Goal: Task Accomplishment & Management: Manage account settings

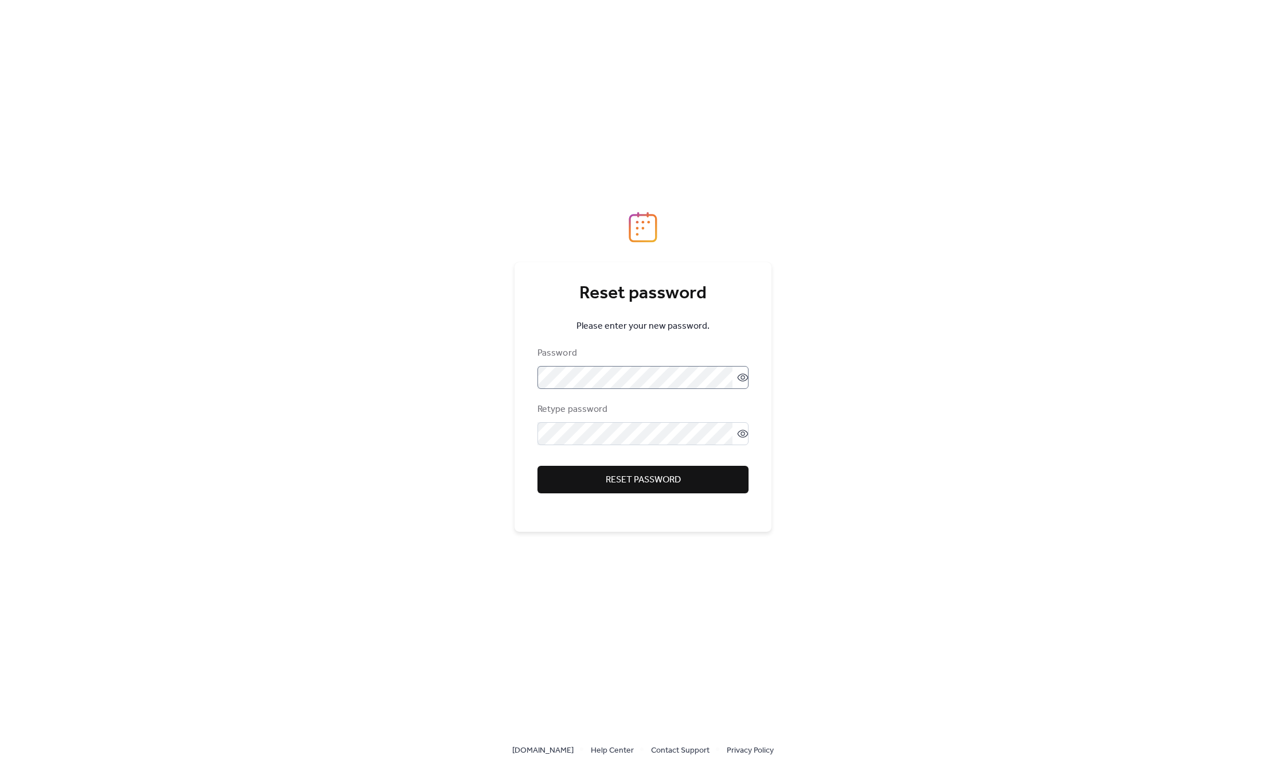
click at [737, 372] on icon at bounding box center [742, 377] width 11 height 11
click at [740, 432] on icon at bounding box center [742, 433] width 5 height 5
click at [720, 480] on button "Reset password" at bounding box center [642, 480] width 211 height 28
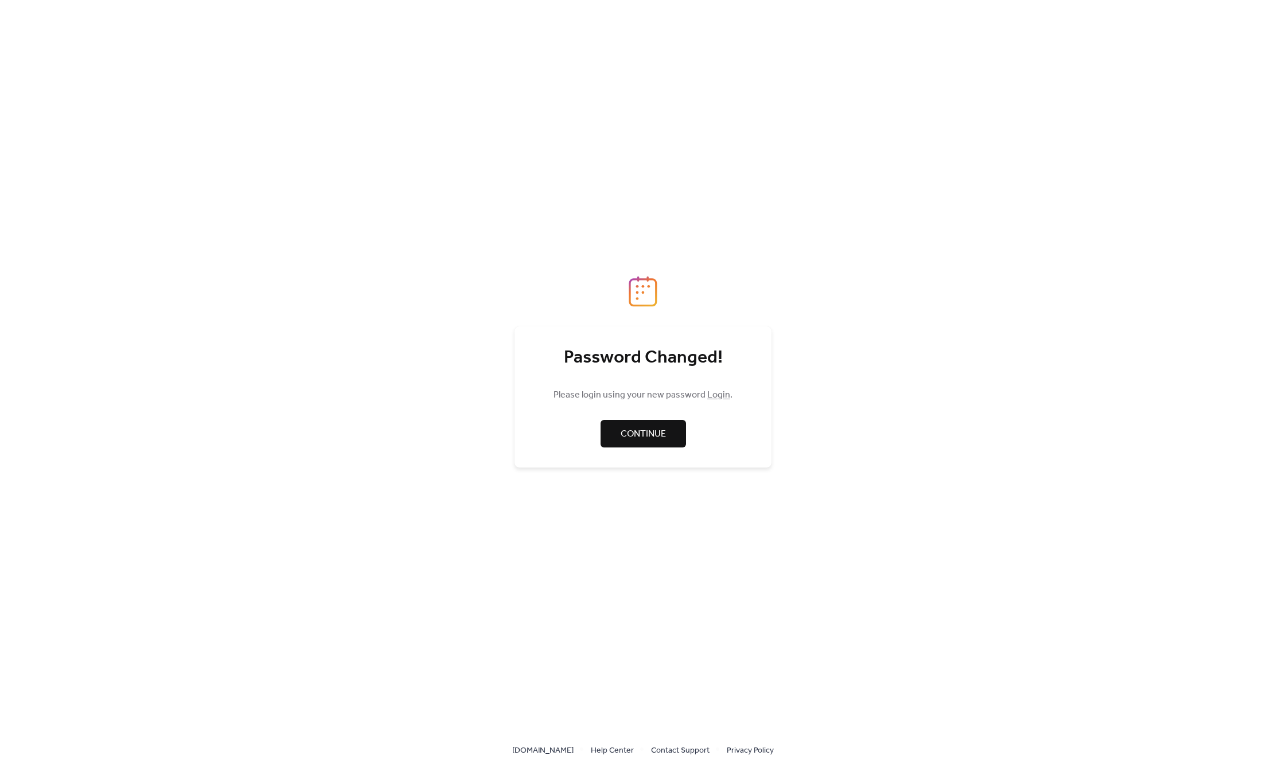
click at [638, 438] on span "Continue" at bounding box center [643, 434] width 45 height 14
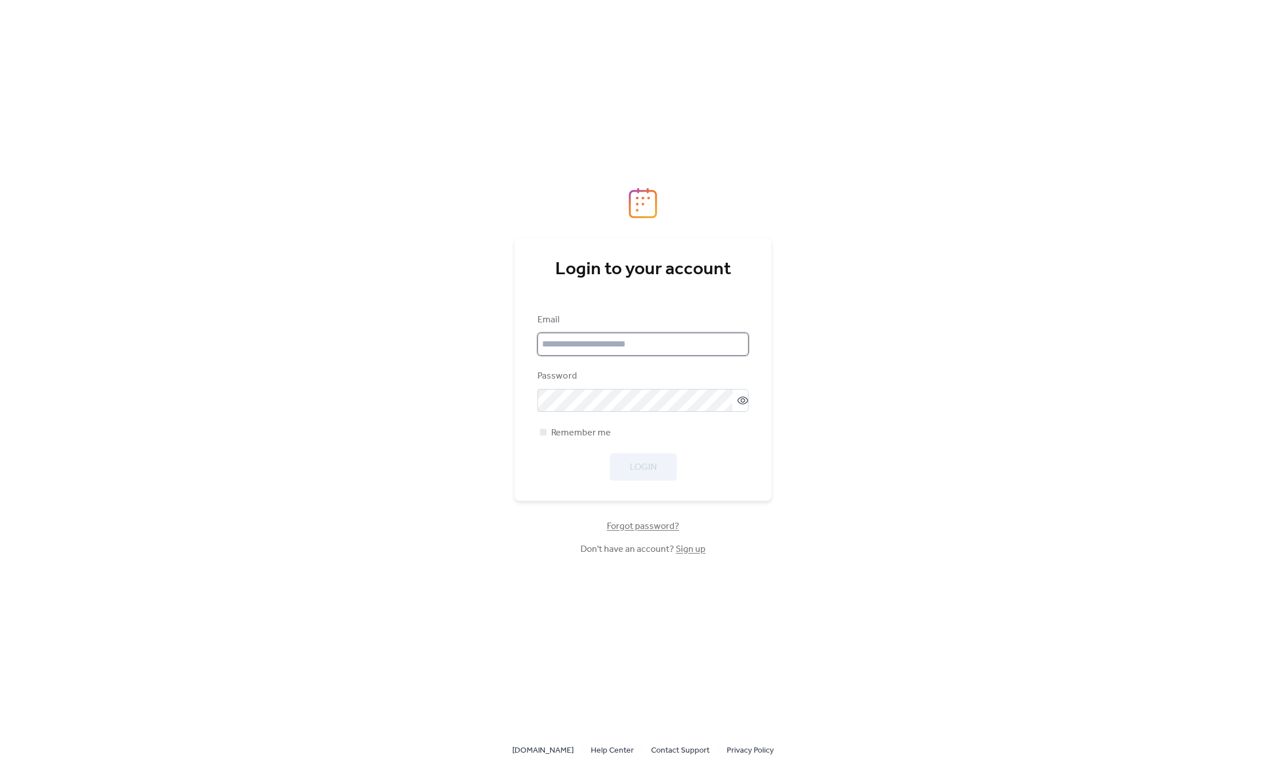
click at [654, 337] on input "email" at bounding box center [642, 344] width 211 height 23
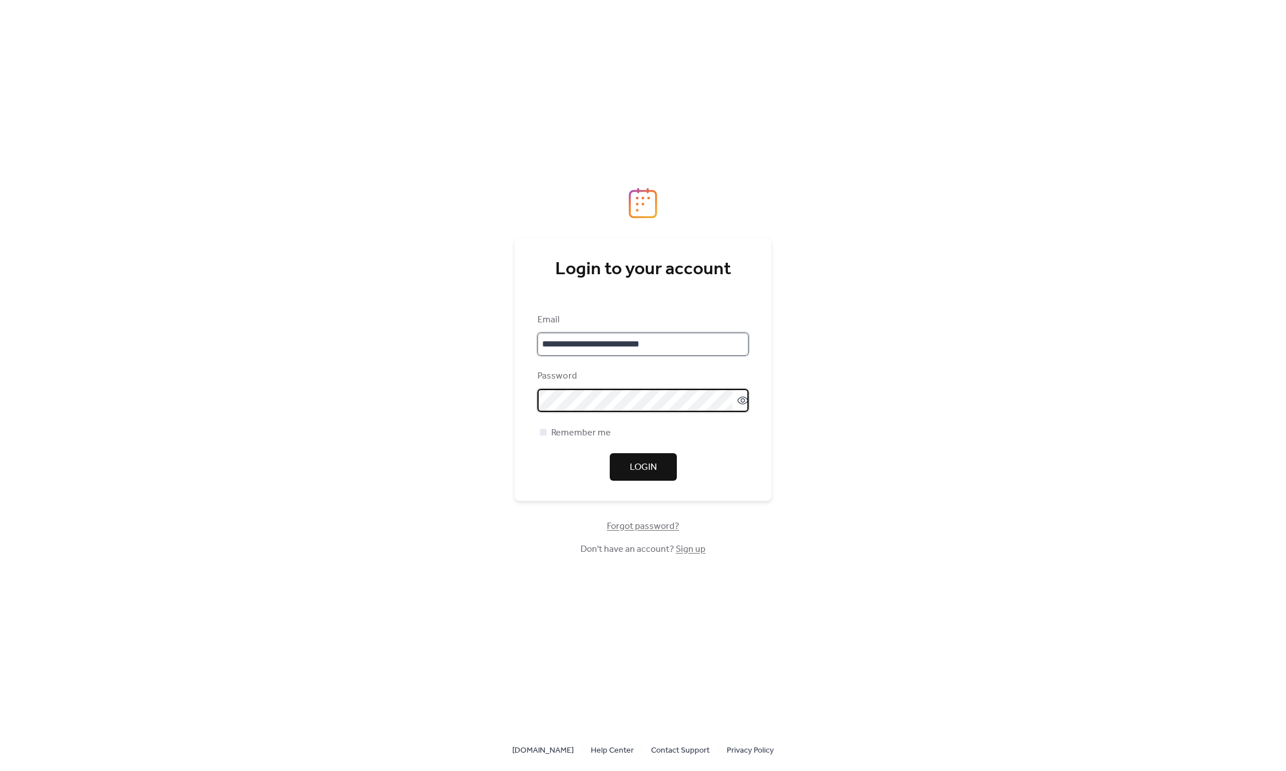
click at [678, 344] on input "**********" at bounding box center [642, 344] width 211 height 23
type input "**********"
click at [739, 398] on icon at bounding box center [742, 400] width 11 height 11
click at [658, 461] on button "Login" at bounding box center [643, 467] width 67 height 28
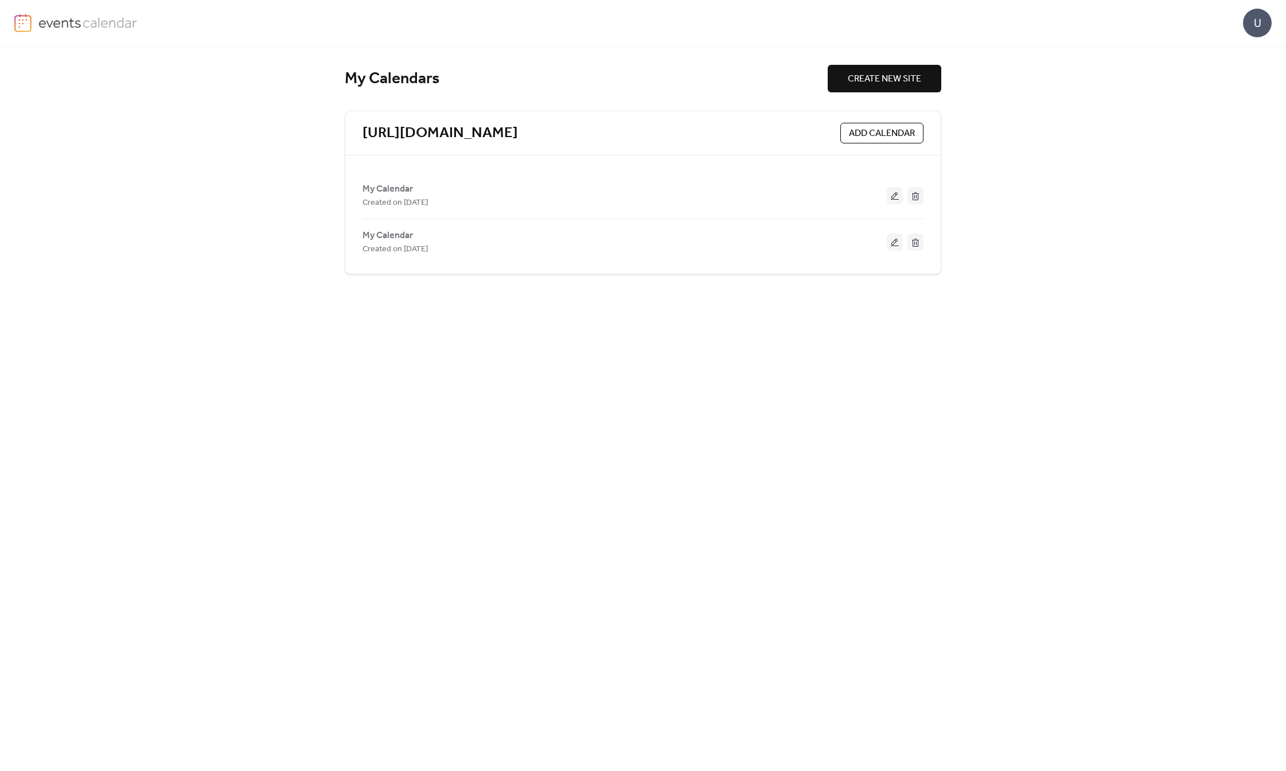
click at [1253, 19] on div "U" at bounding box center [1257, 23] width 29 height 29
click at [1243, 57] on span "Account" at bounding box center [1235, 52] width 34 height 14
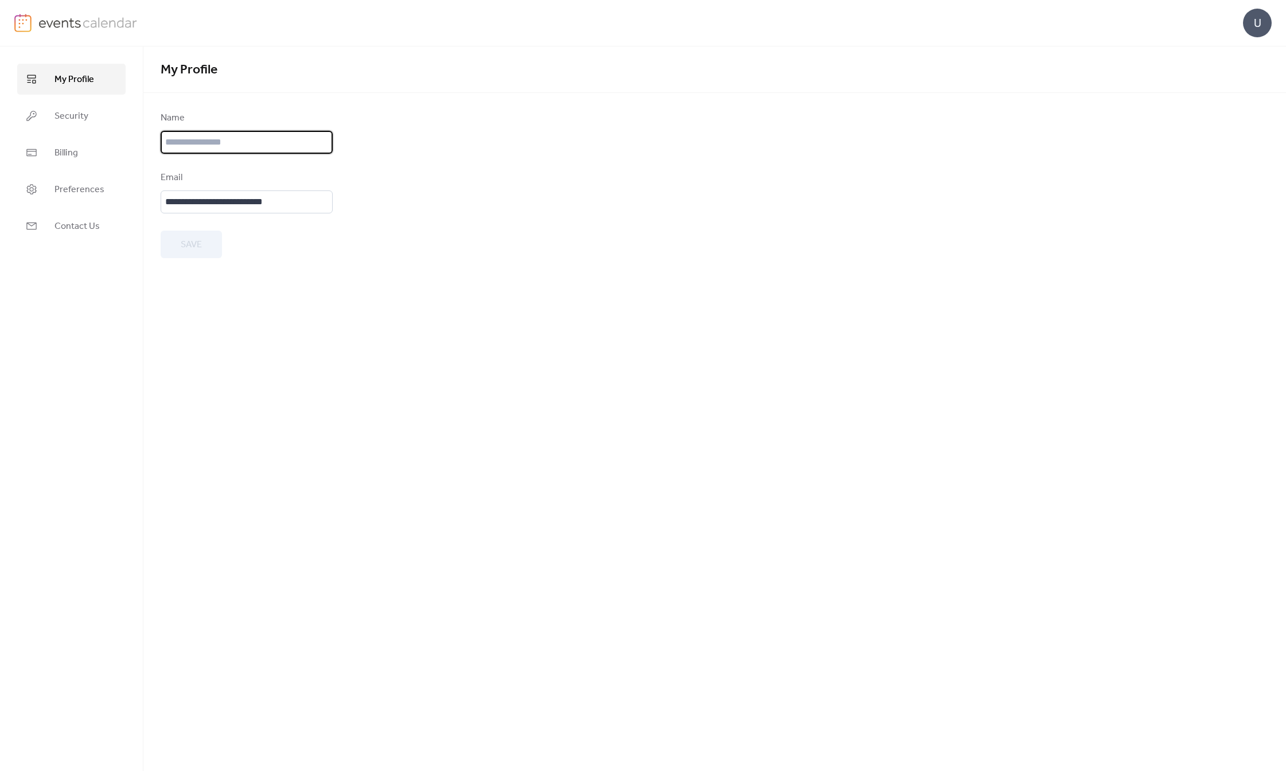
click at [179, 144] on input "text" at bounding box center [247, 142] width 172 height 23
type input "**********"
click at [593, 244] on form "**********" at bounding box center [715, 184] width 1108 height 147
click at [46, 122] on link "Security" at bounding box center [71, 115] width 108 height 31
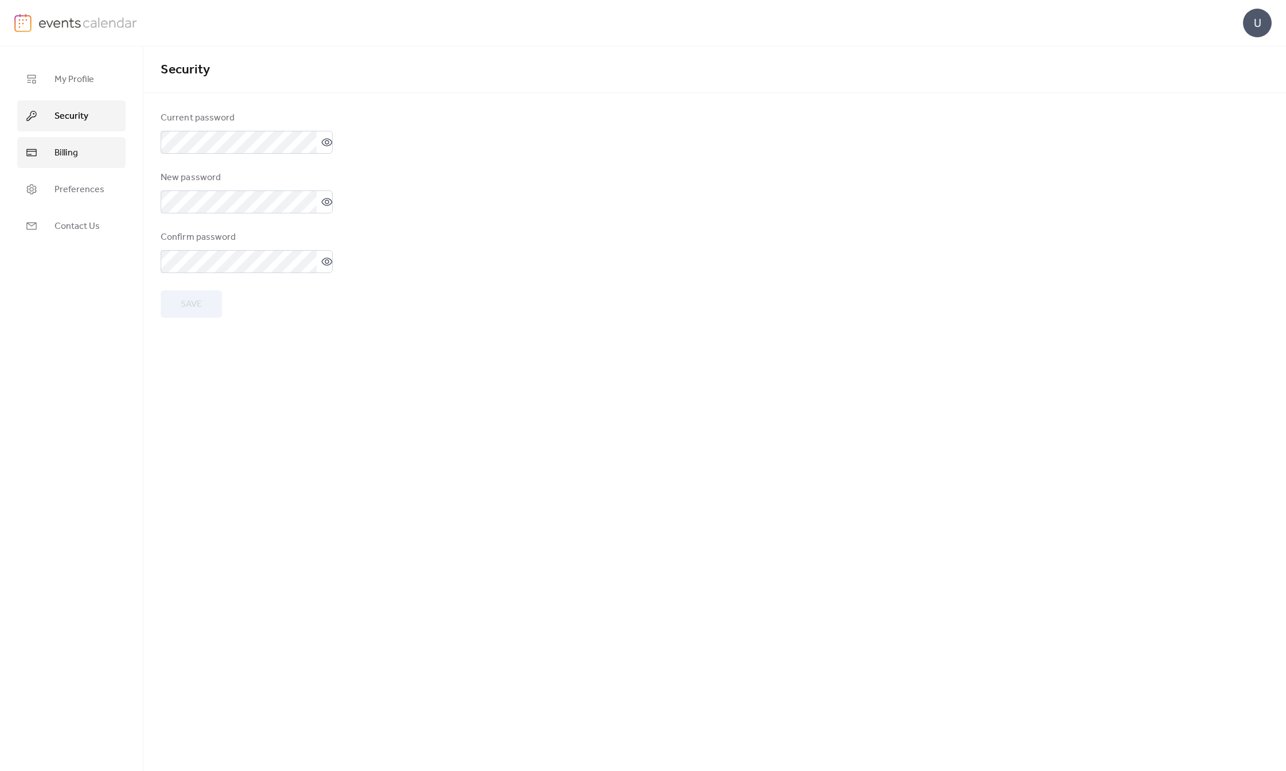
click at [56, 146] on span "Billing" at bounding box center [66, 153] width 24 height 14
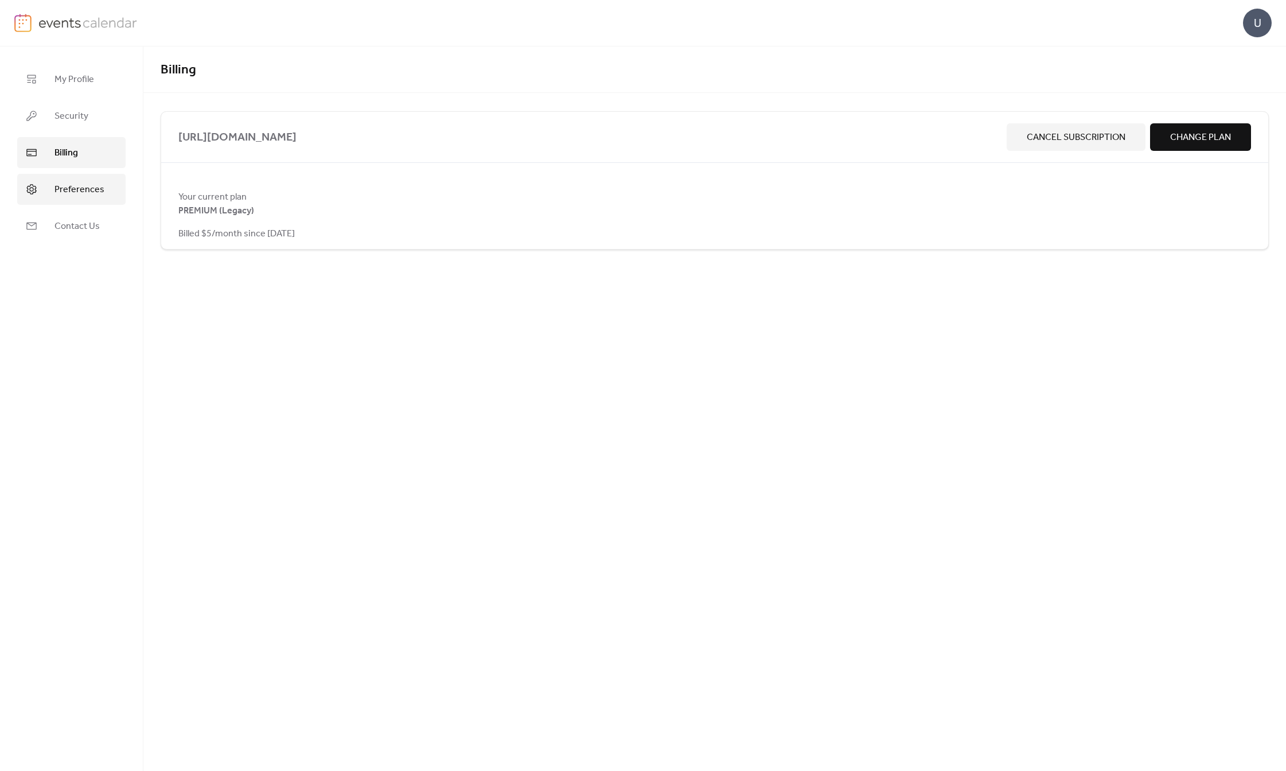
click at [67, 180] on link "Preferences" at bounding box center [71, 189] width 108 height 31
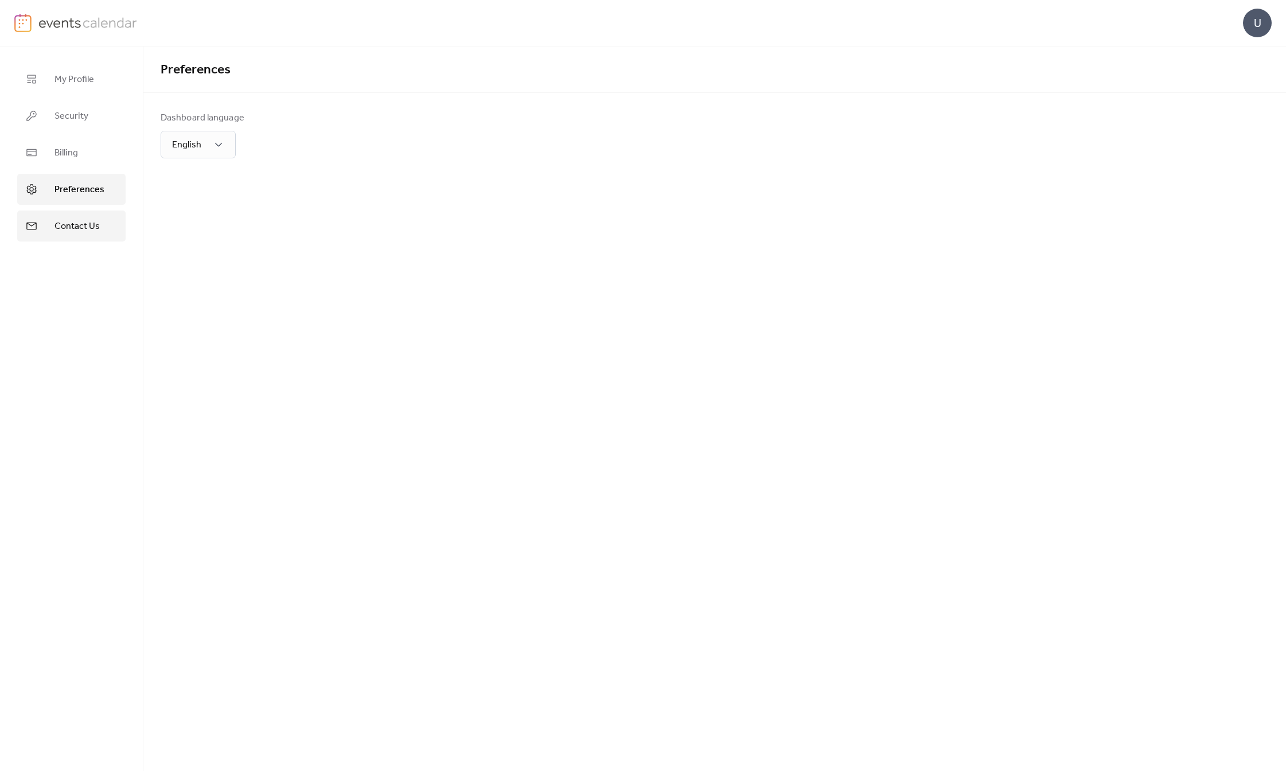
click at [83, 235] on link "Contact Us" at bounding box center [71, 225] width 108 height 31
click at [80, 136] on ul "My Profile Security Billing Preferences Contact Us" at bounding box center [71, 153] width 108 height 178
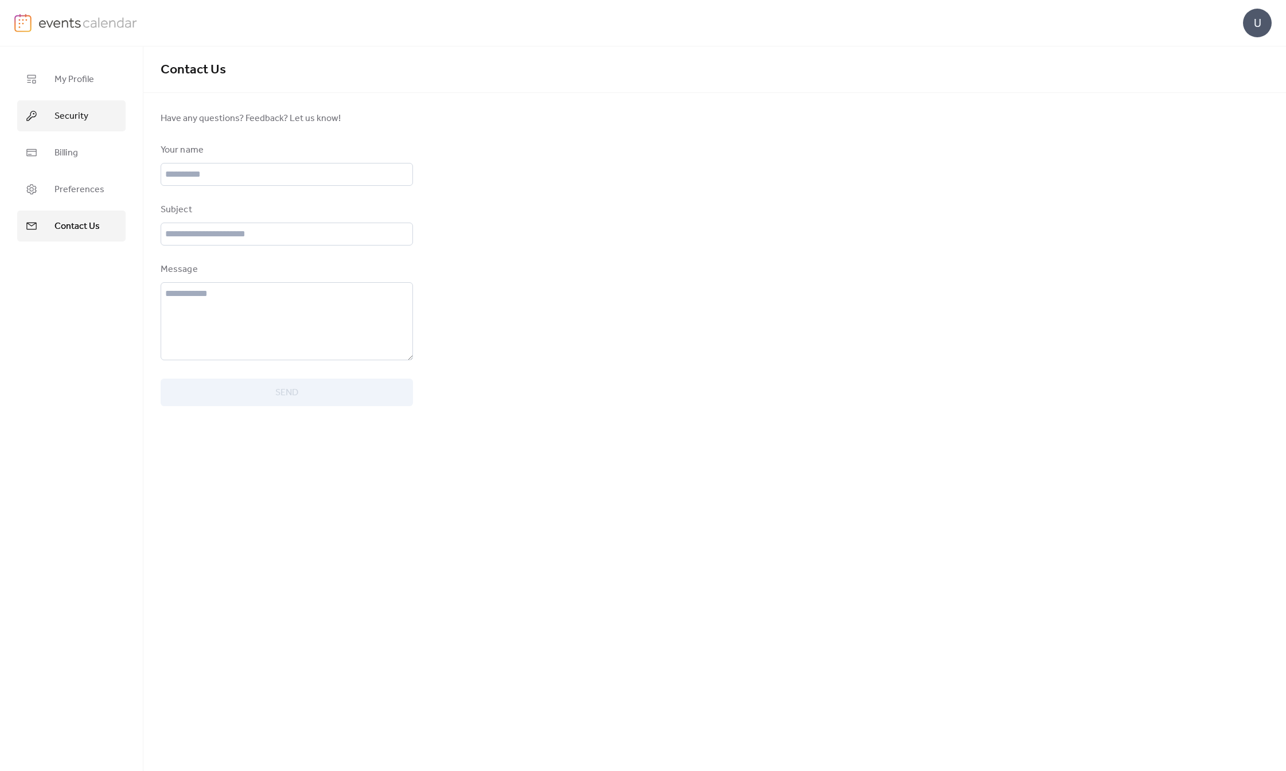
click at [100, 108] on link "Security" at bounding box center [71, 115] width 108 height 31
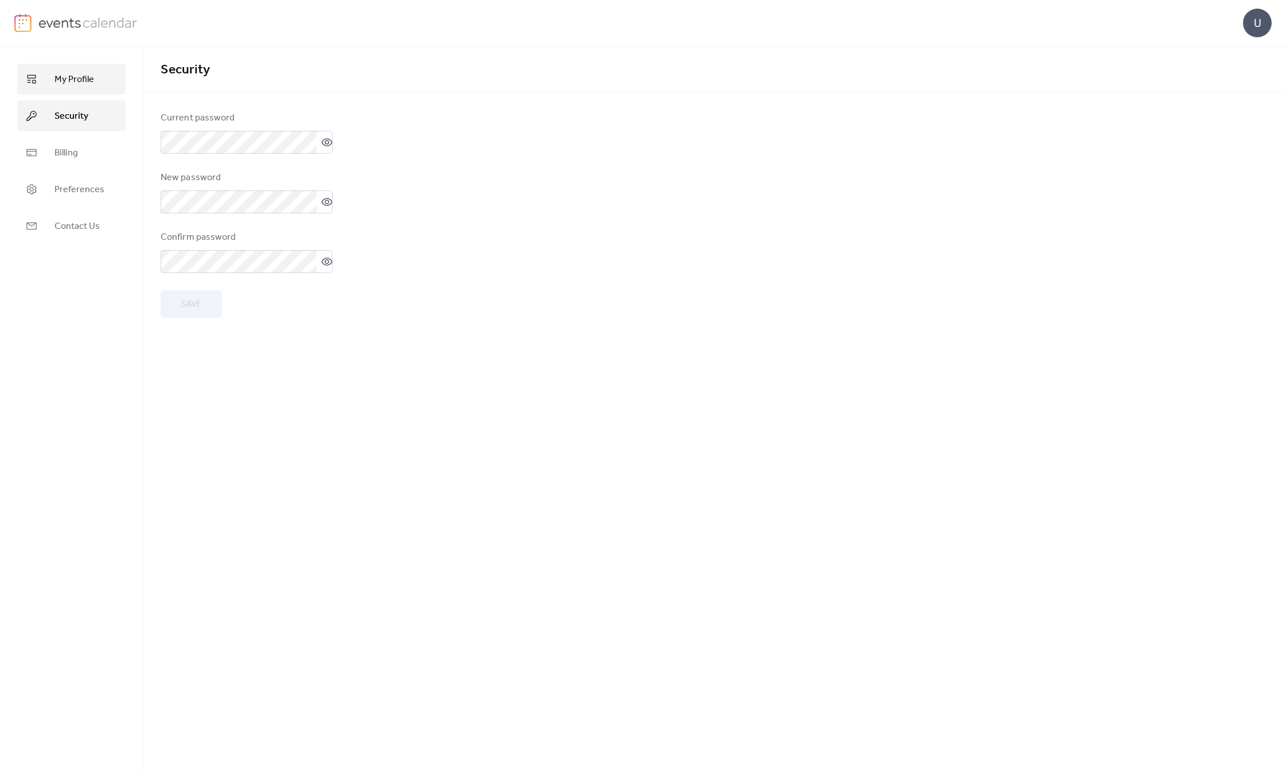
click at [95, 68] on link "My Profile" at bounding box center [71, 79] width 108 height 31
click at [107, 187] on link "Preferences" at bounding box center [71, 189] width 108 height 31
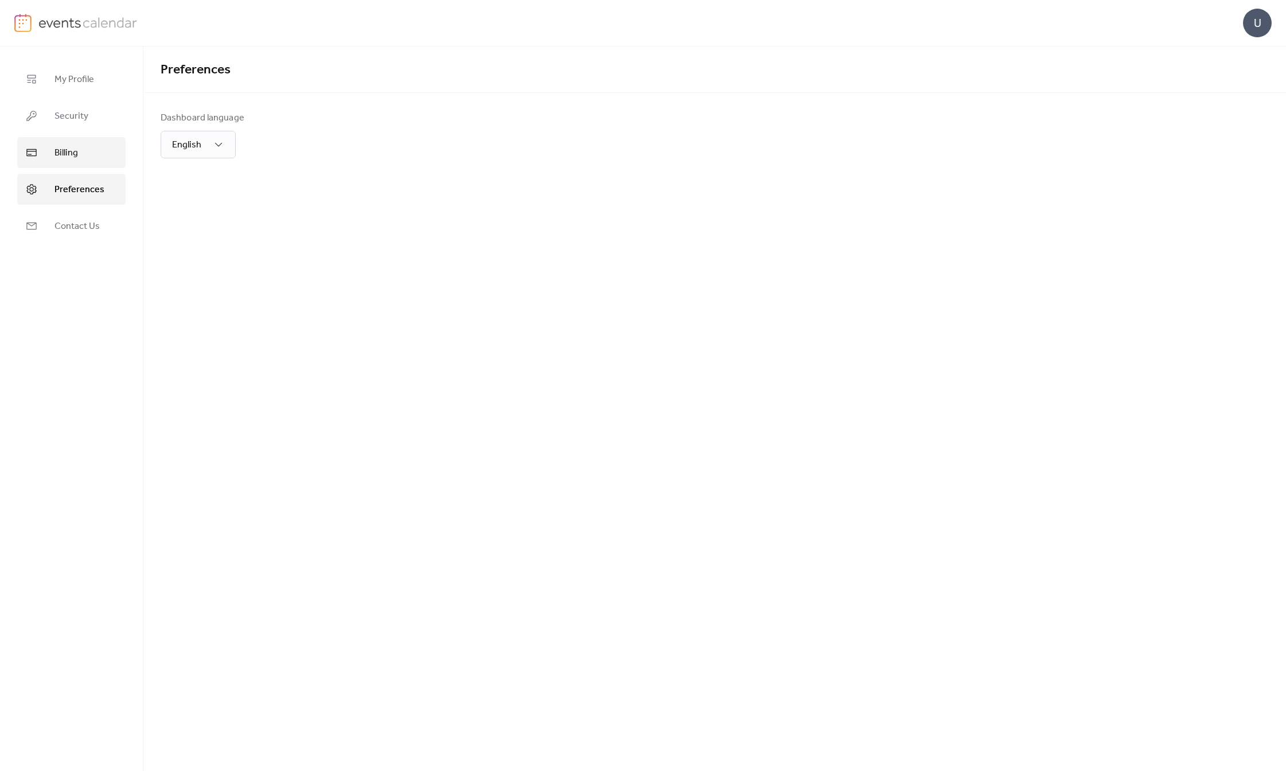
click at [112, 158] on link "Billing" at bounding box center [71, 152] width 108 height 31
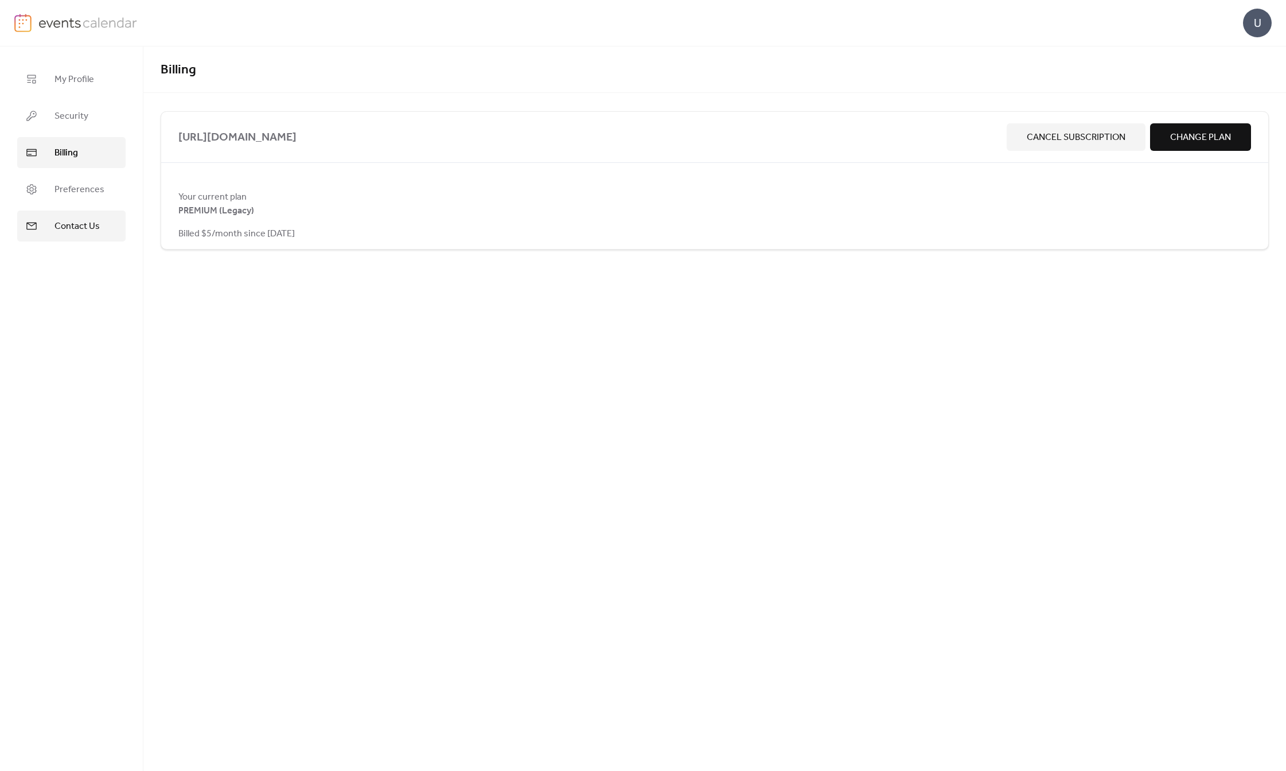
click at [91, 217] on link "Contact Us" at bounding box center [71, 225] width 108 height 31
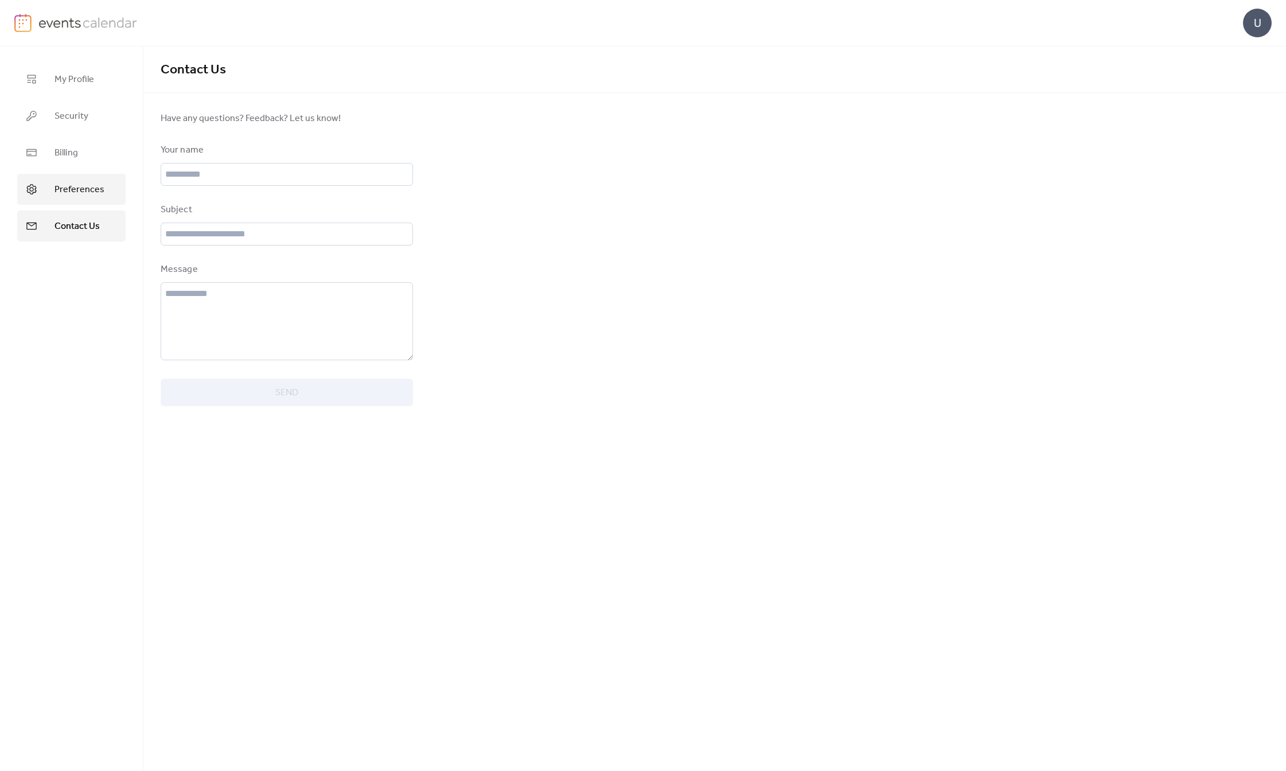
click at [95, 188] on span "Preferences" at bounding box center [79, 190] width 50 height 14
click at [98, 154] on link "Billing" at bounding box center [71, 152] width 108 height 31
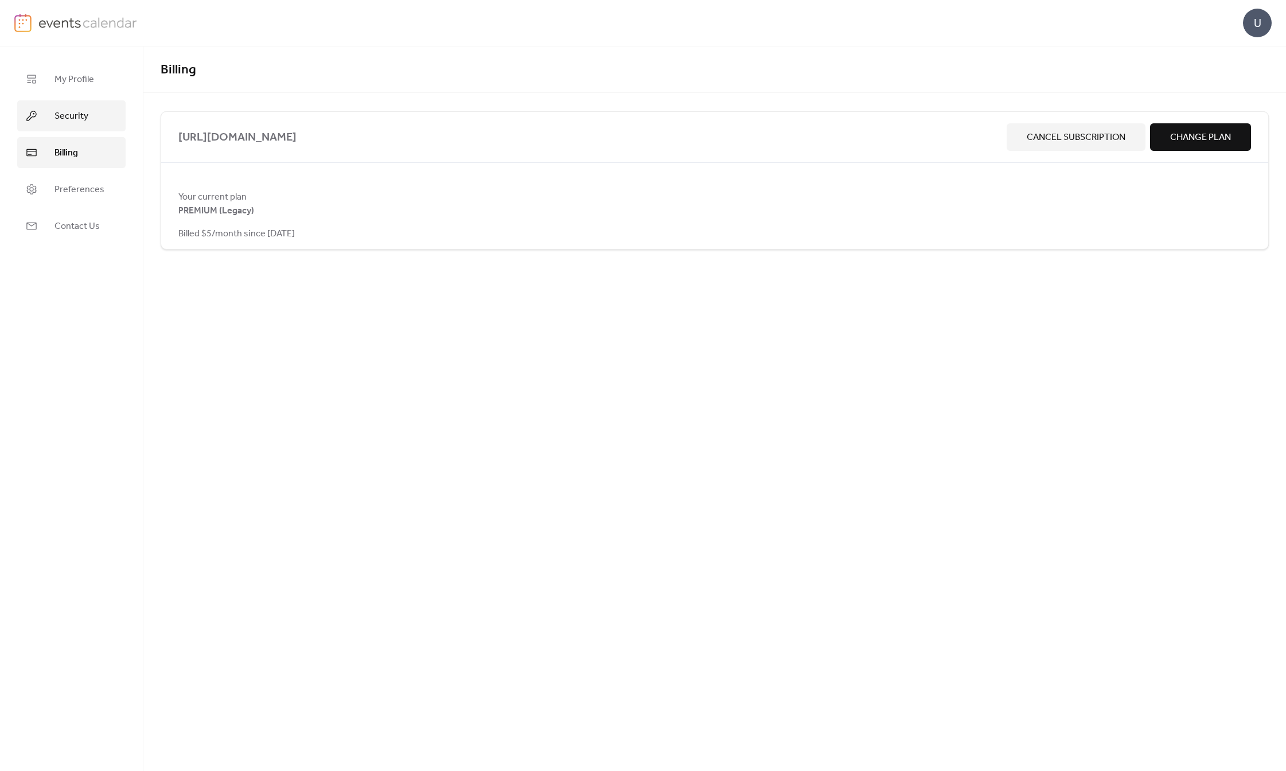
click at [98, 122] on link "Security" at bounding box center [71, 115] width 108 height 31
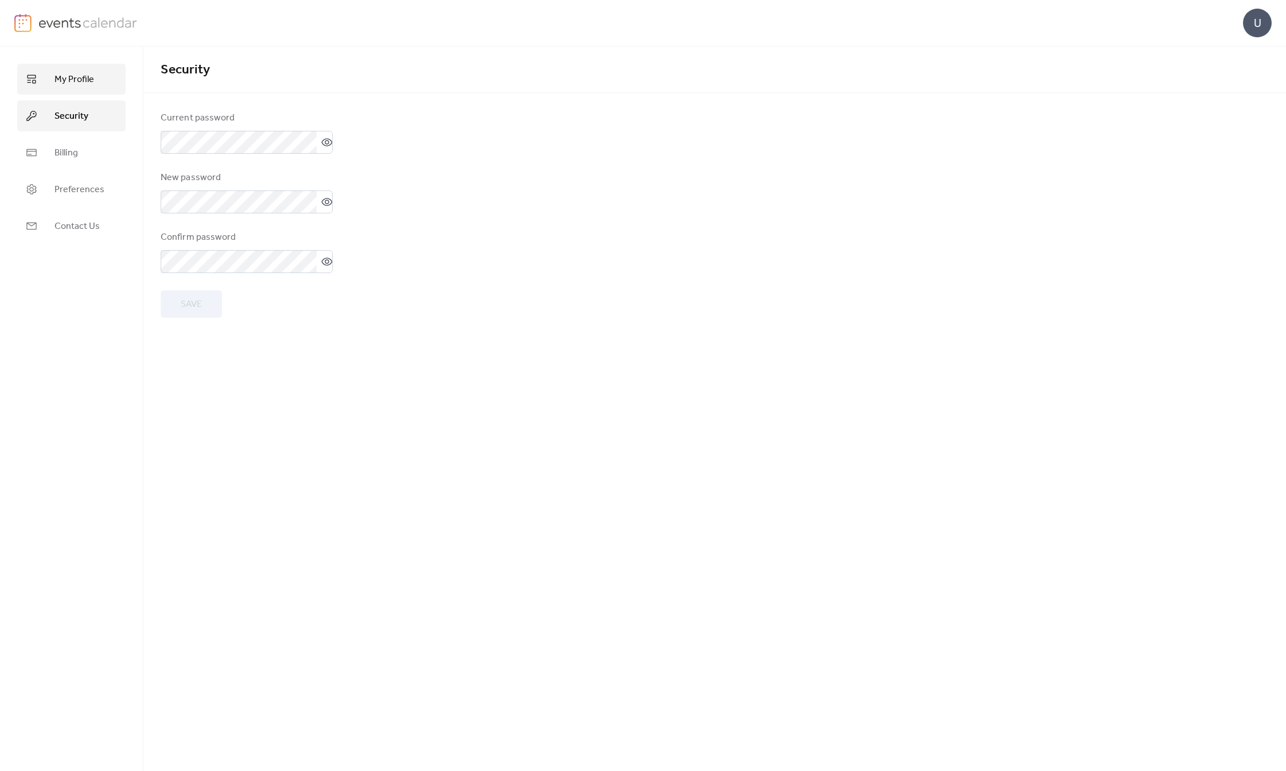
click at [98, 79] on link "My Profile" at bounding box center [71, 79] width 108 height 31
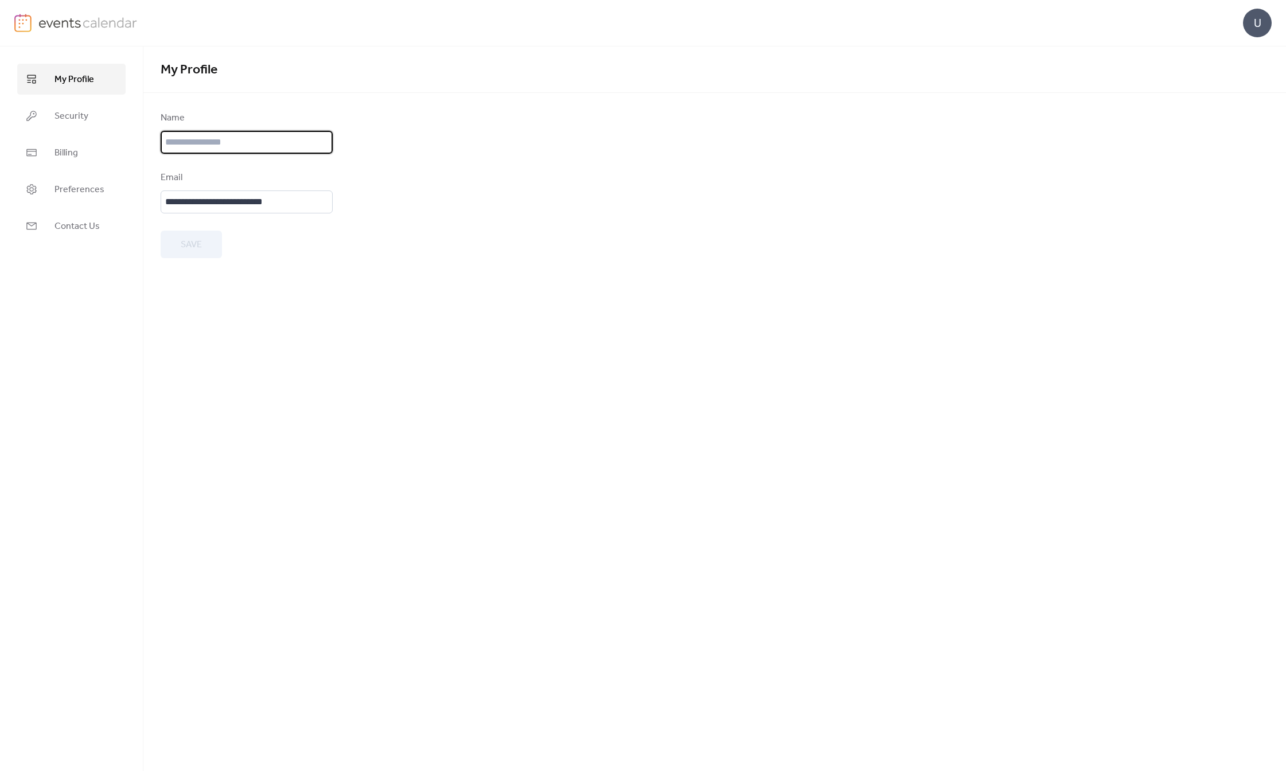
click at [301, 142] on input "text" at bounding box center [247, 142] width 172 height 23
type input "**********"
click at [547, 219] on form "**********" at bounding box center [715, 184] width 1108 height 147
click at [175, 238] on button "Save" at bounding box center [191, 245] width 61 height 28
click at [69, 102] on link "Security" at bounding box center [71, 115] width 108 height 31
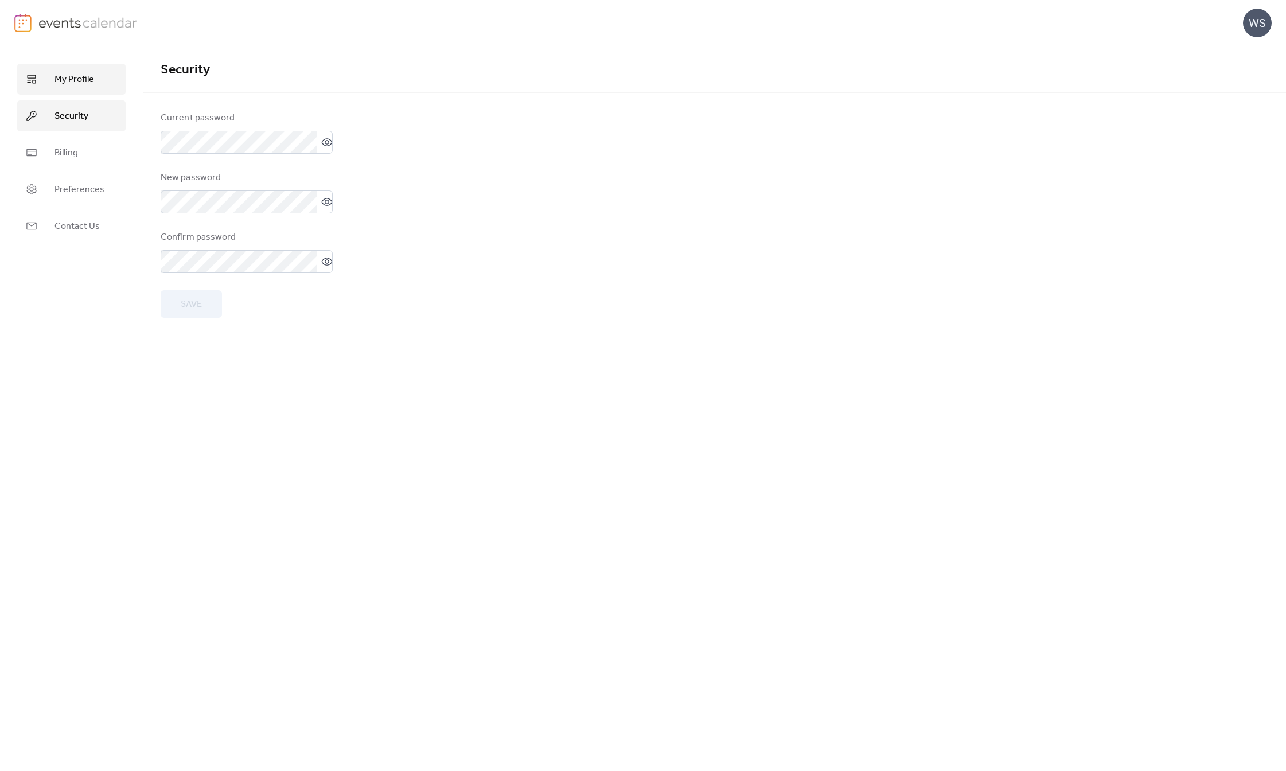
click at [93, 83] on link "My Profile" at bounding box center [71, 79] width 108 height 31
click at [76, 125] on link "Security" at bounding box center [71, 115] width 108 height 31
click at [76, 159] on span "Billing" at bounding box center [66, 153] width 24 height 14
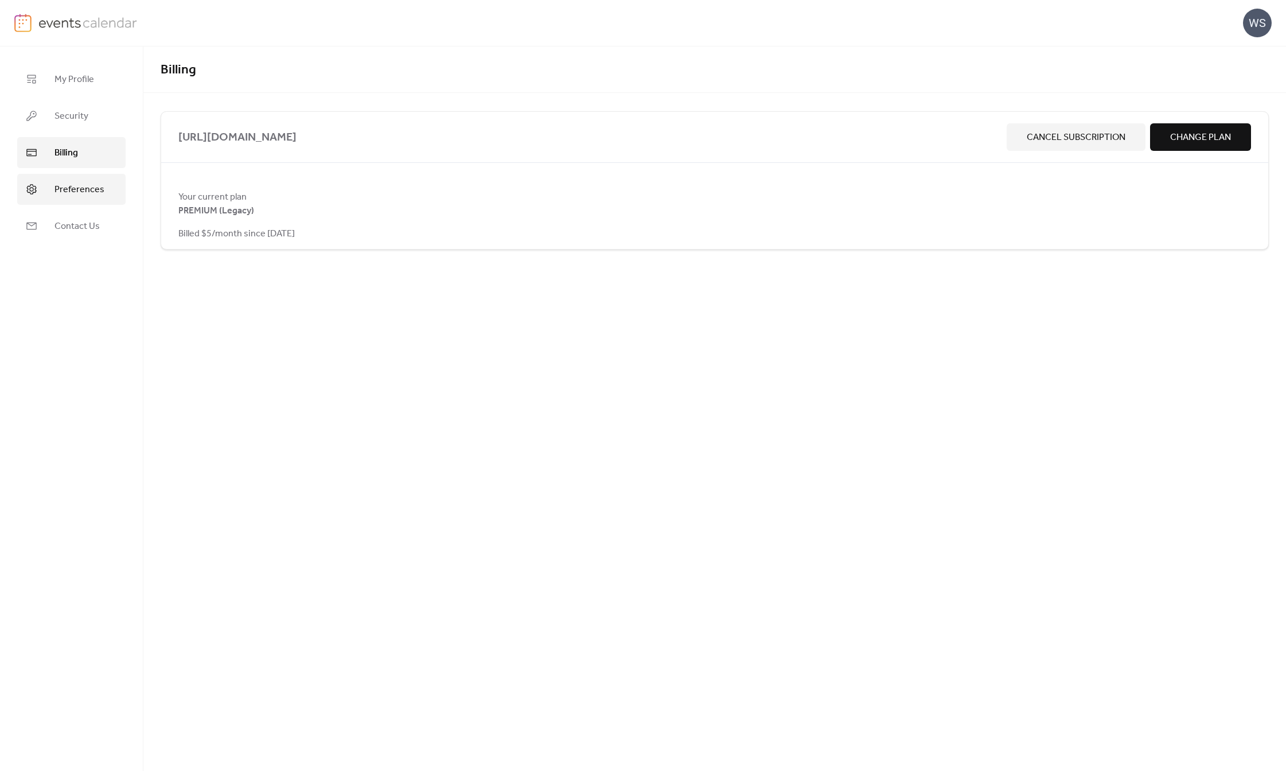
click at [80, 185] on span "Preferences" at bounding box center [79, 190] width 50 height 14
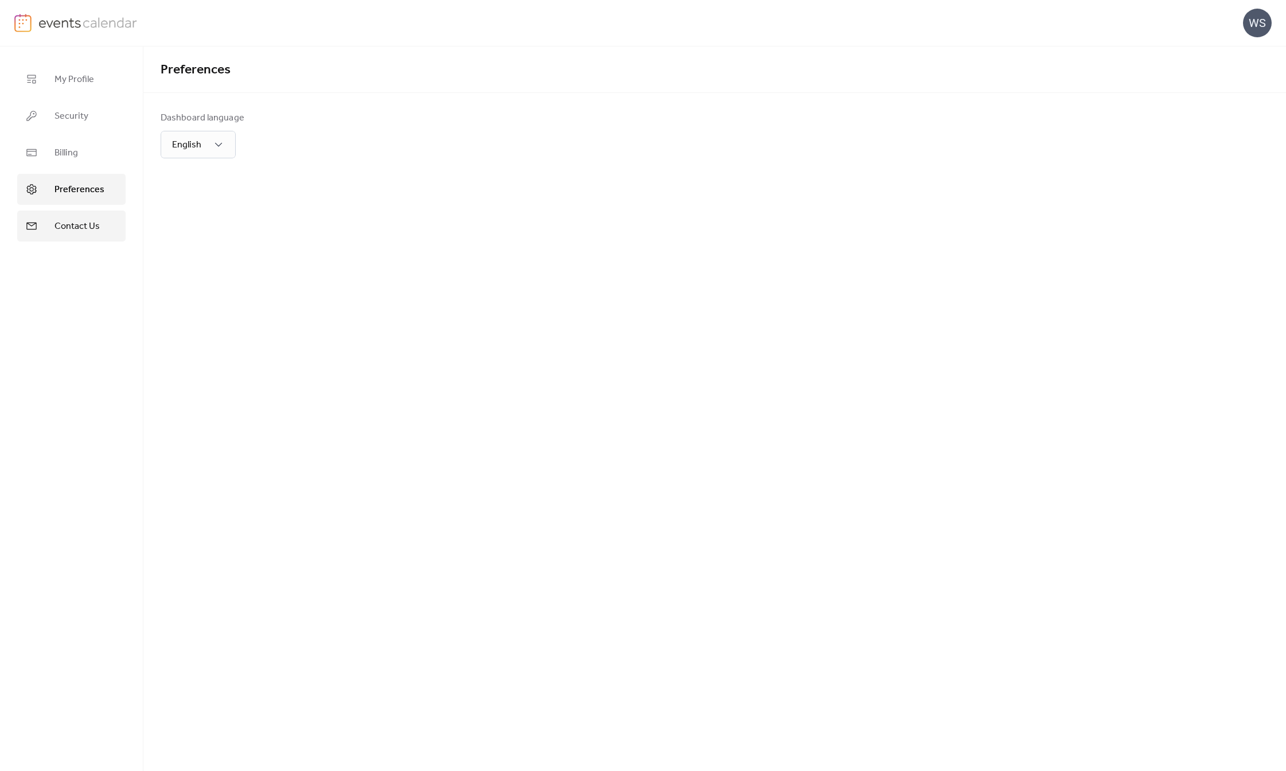
click at [92, 233] on span "Contact Us" at bounding box center [76, 227] width 45 height 14
